Goal: Communication & Community: Answer question/provide support

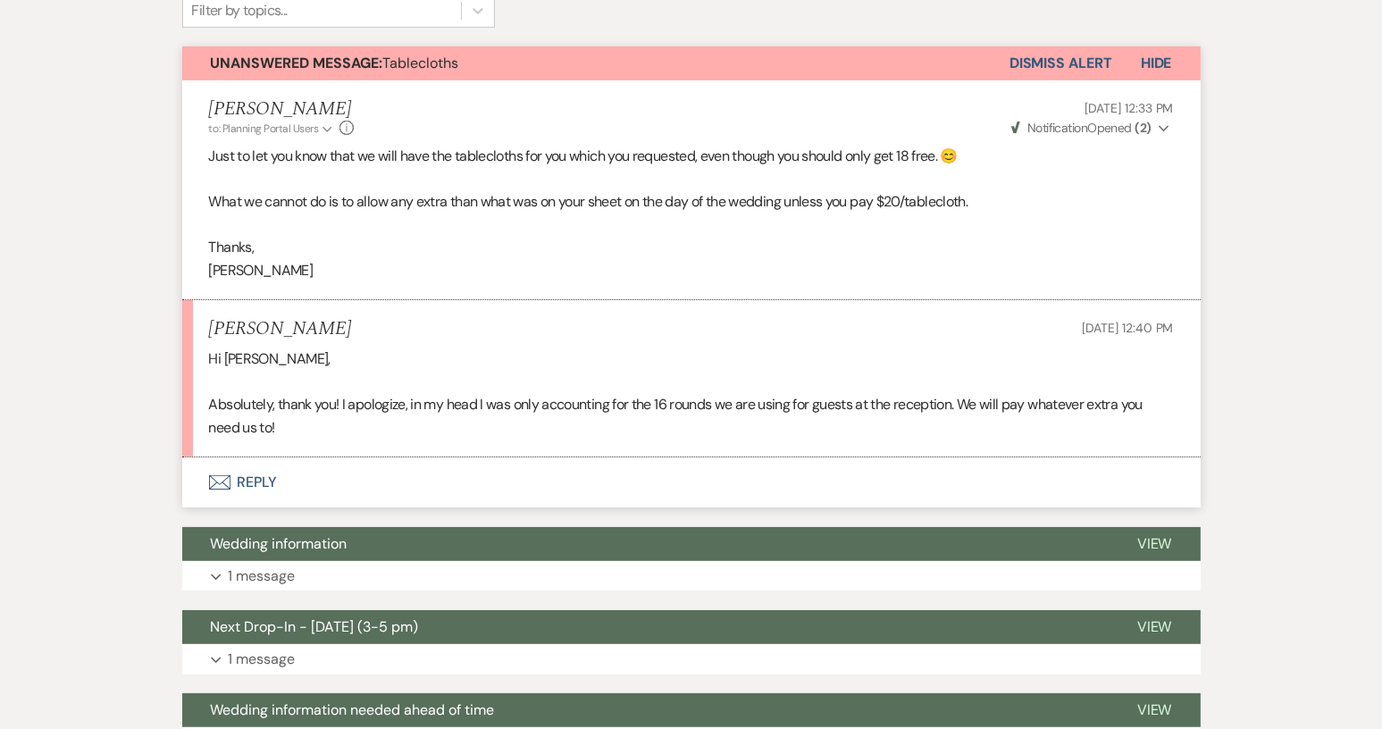
click at [266, 474] on button "Envelope Reply" at bounding box center [691, 482] width 1018 height 50
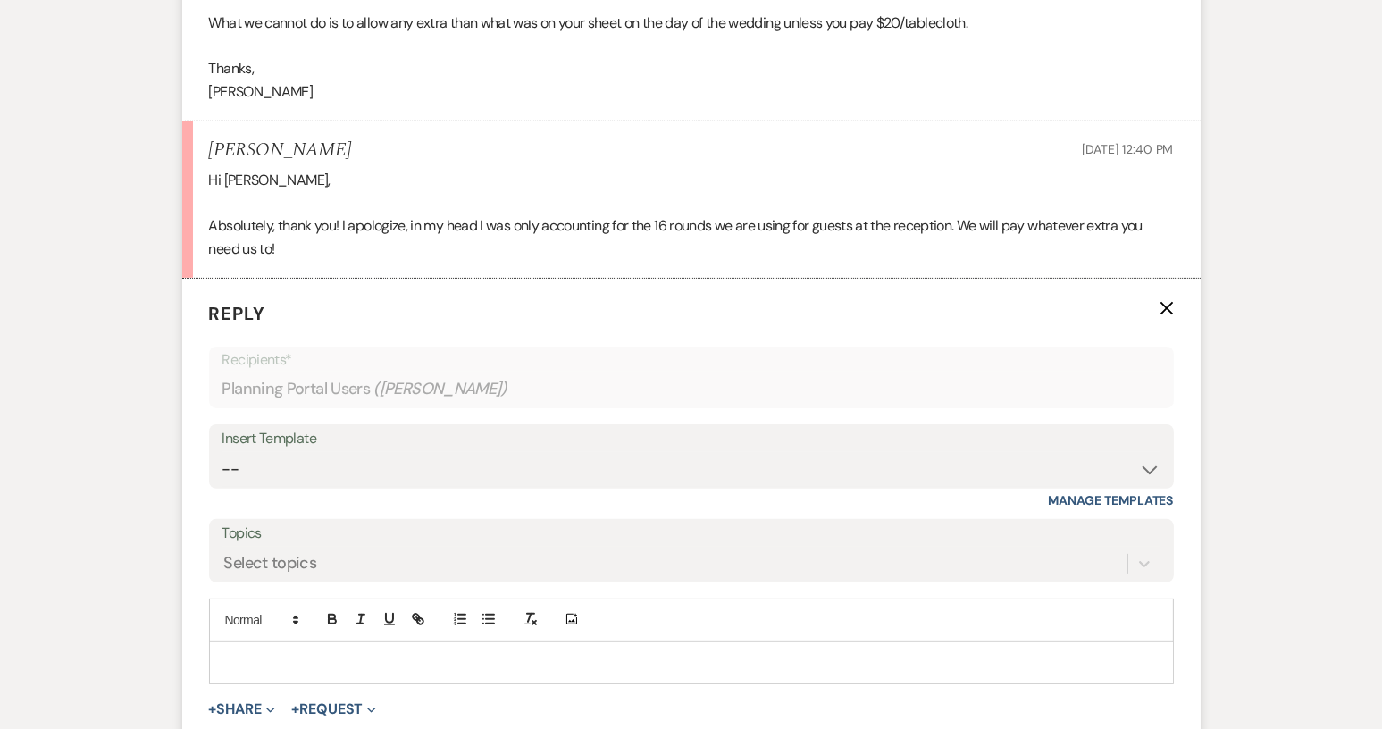
scroll to position [756, 0]
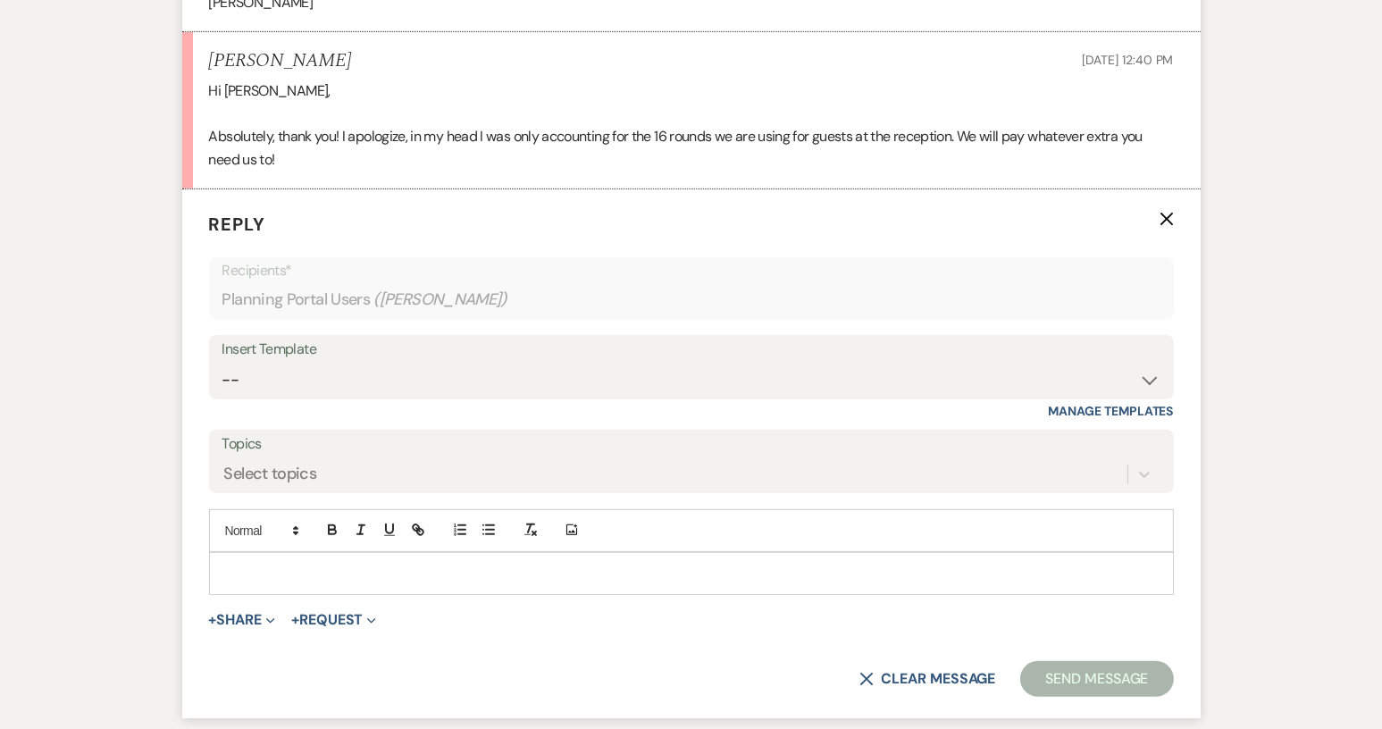
click at [244, 560] on div at bounding box center [691, 573] width 963 height 41
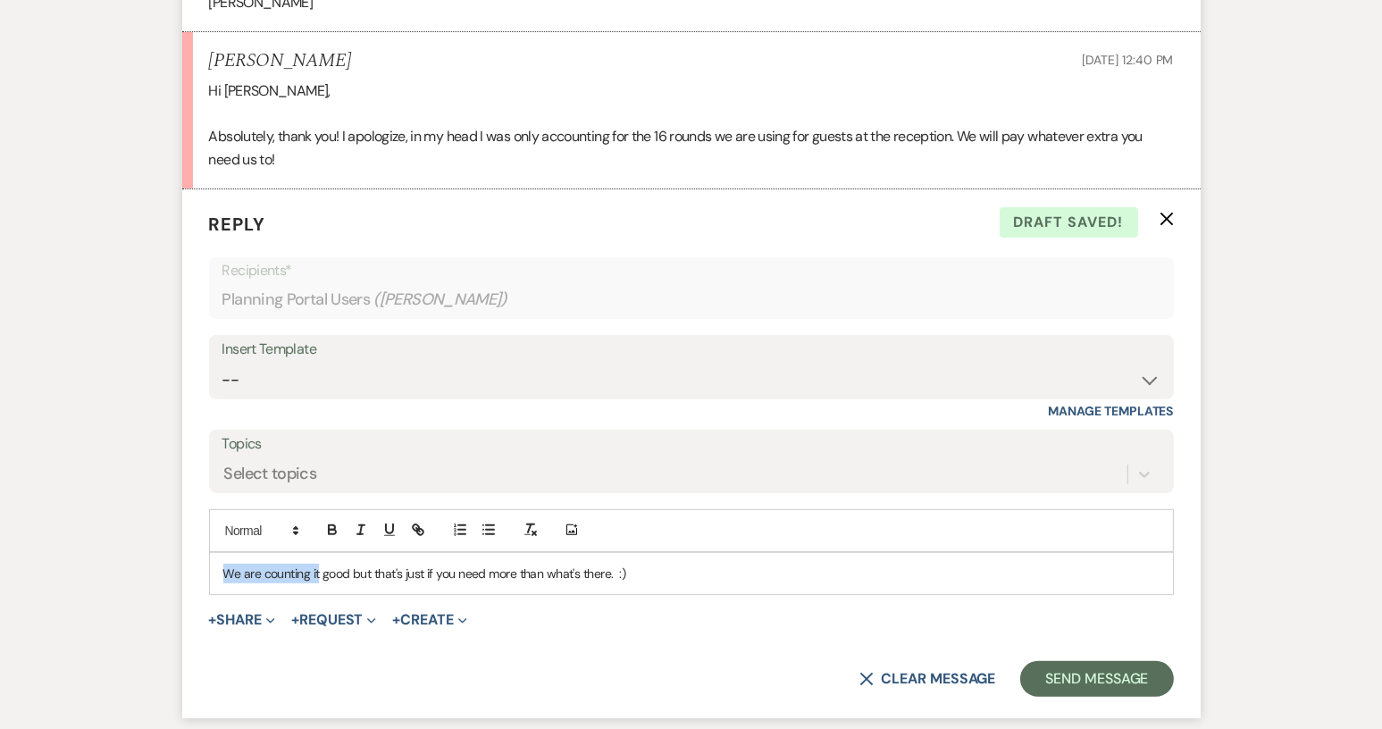
drag, startPoint x: 318, startPoint y: 573, endPoint x: 201, endPoint y: 571, distance: 117.0
click at [221, 573] on div "We are counting it good but that's just if you need more than what's there. :)" at bounding box center [691, 573] width 963 height 41
click at [559, 572] on p "All is good but that's just if you need more than what's there. :)" at bounding box center [691, 574] width 936 height 20
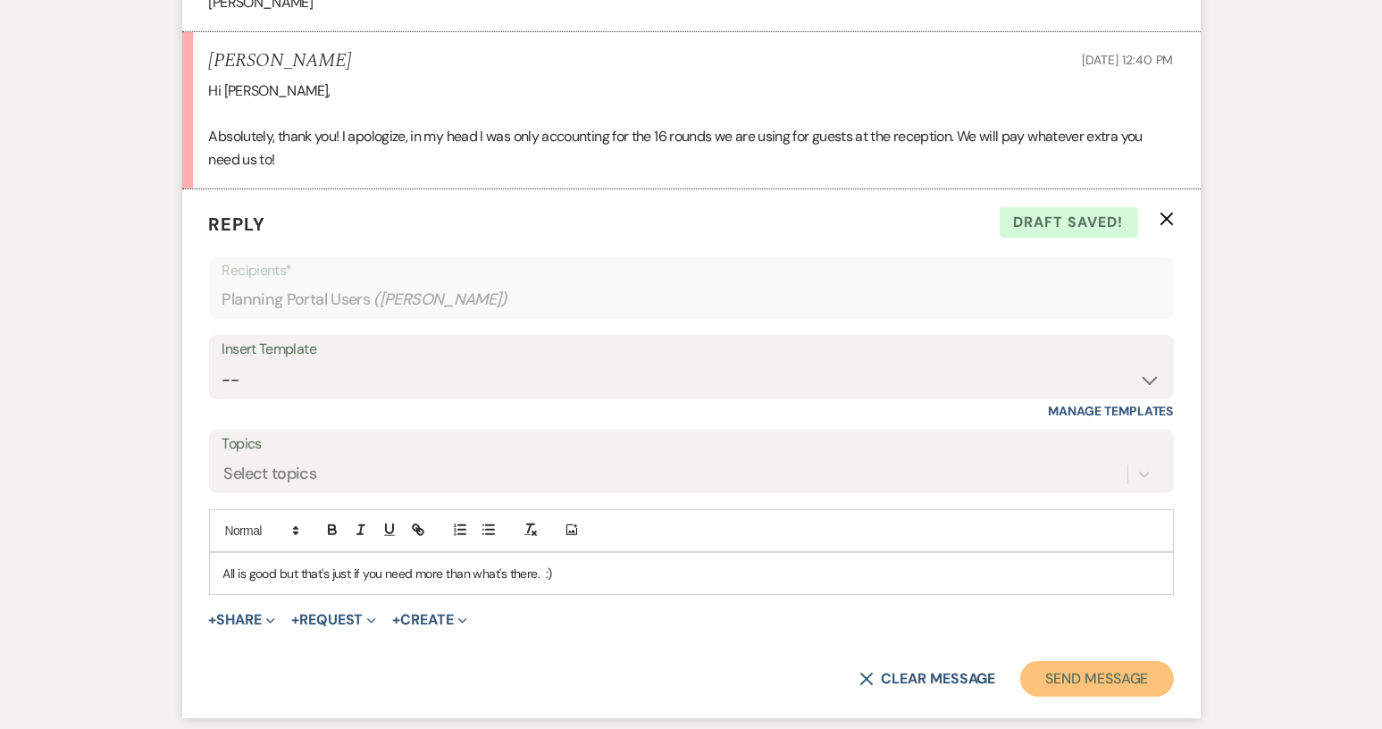
click at [1152, 680] on button "Send Message" at bounding box center [1096, 679] width 153 height 36
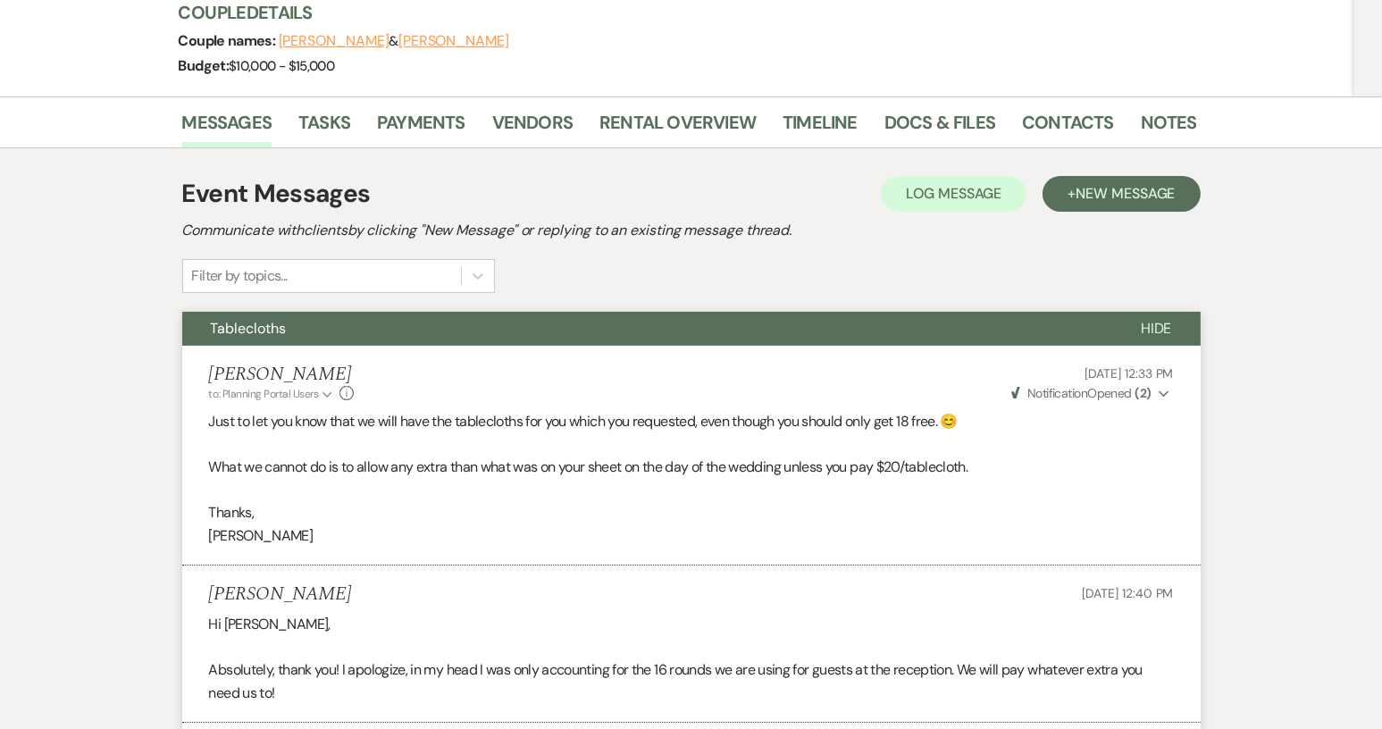
scroll to position [0, 0]
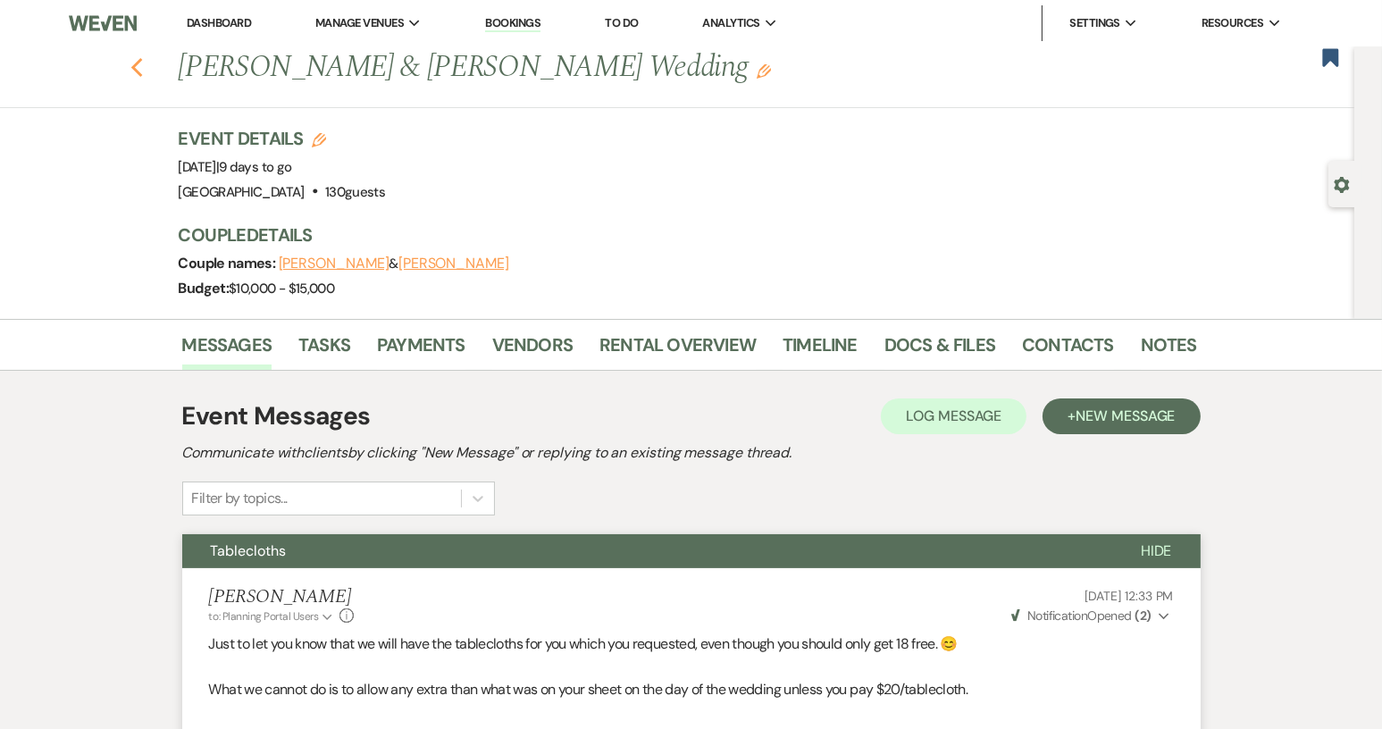
click at [144, 64] on icon "Previous" at bounding box center [136, 67] width 13 height 21
